Goal: Task Accomplishment & Management: Manage account settings

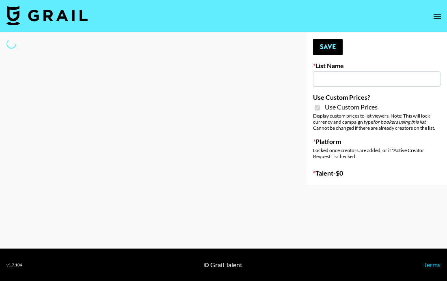
type input "Petlibro ([DATE])"
checkbox input "true"
select select "Brand"
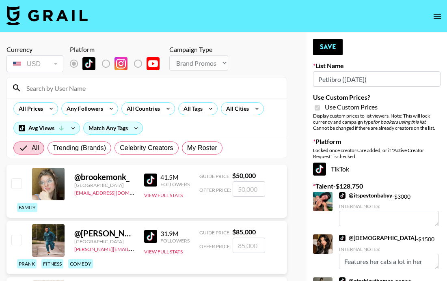
click at [75, 90] on input at bounding box center [152, 88] width 260 height 13
type input "yonypienso"
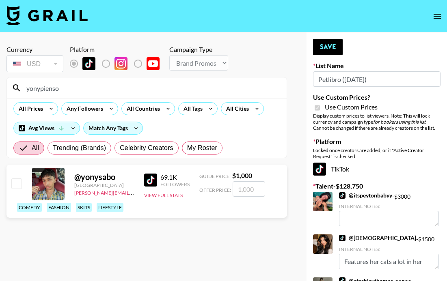
click at [17, 185] on input "checkbox" at bounding box center [16, 184] width 10 height 10
checkbox input "true"
type input "1000"
click at [324, 48] on button "Save" at bounding box center [328, 47] width 30 height 16
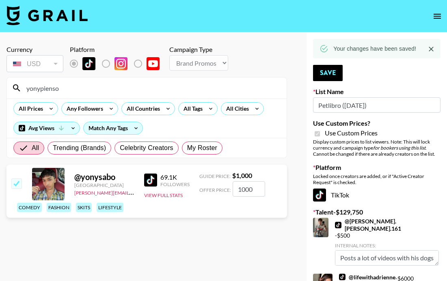
click at [74, 88] on input "yonypienso" at bounding box center [152, 88] width 260 height 13
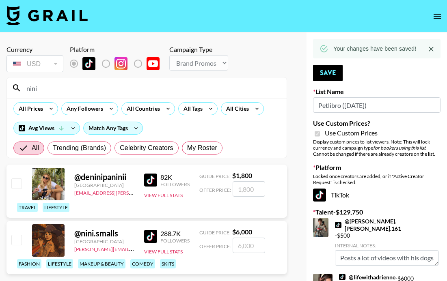
type input "nini"
click at [18, 238] on input "checkbox" at bounding box center [16, 240] width 10 height 10
checkbox input "true"
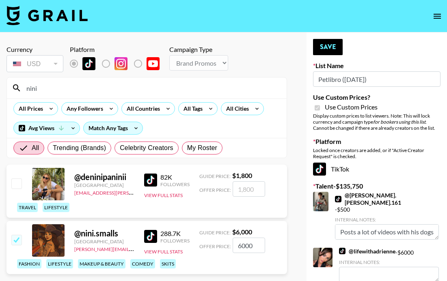
click at [246, 246] on input "6000" at bounding box center [249, 245] width 32 height 15
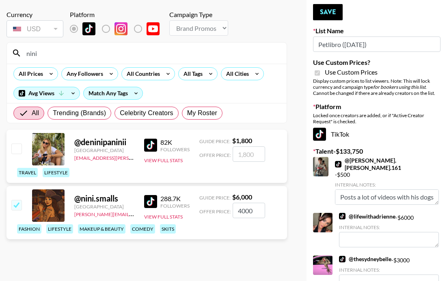
scroll to position [35, 0]
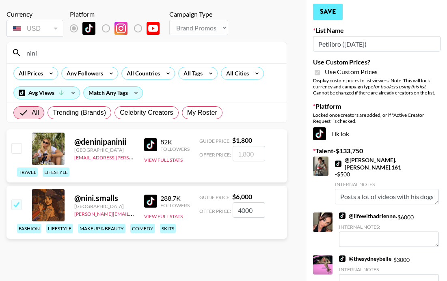
type input "4000"
click at [322, 6] on button "Save" at bounding box center [328, 12] width 30 height 16
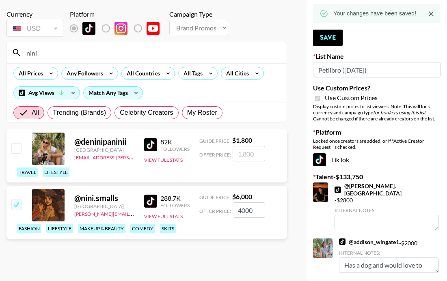
click at [65, 55] on input "nini" at bounding box center [152, 52] width 260 height 13
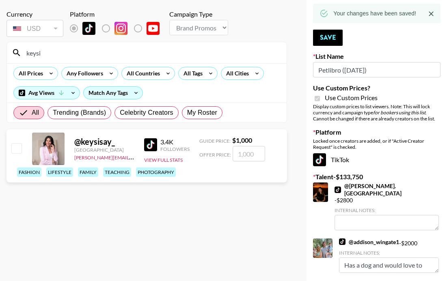
type input "keysi"
click at [17, 148] on input "checkbox" at bounding box center [16, 148] width 10 height 10
checkbox input "true"
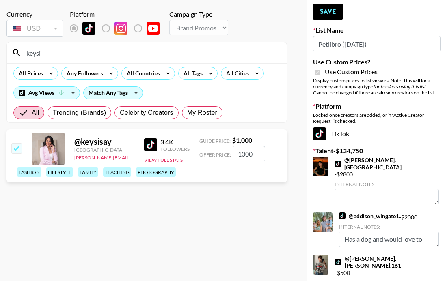
click at [254, 156] on input "1000" at bounding box center [249, 153] width 32 height 15
type input "500"
click at [321, 15] on button "Save" at bounding box center [328, 12] width 30 height 16
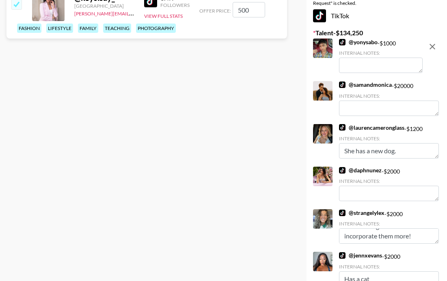
scroll to position [0, 0]
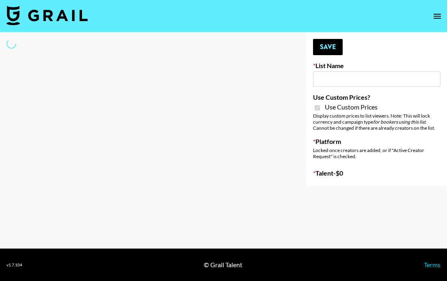
type input "Whiteout Survival ([DATE])"
checkbox input "true"
select select "Brand"
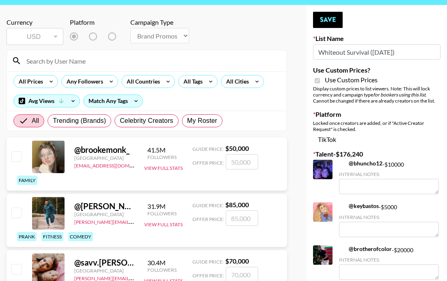
scroll to position [29, 0]
